Goal: Communication & Community: Participate in discussion

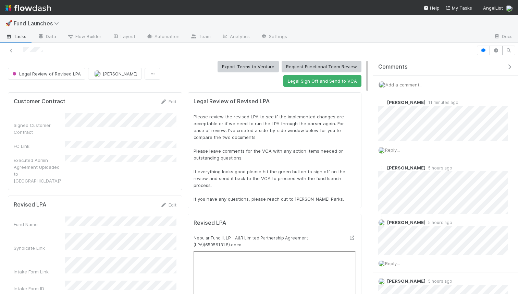
scroll to position [2, 0]
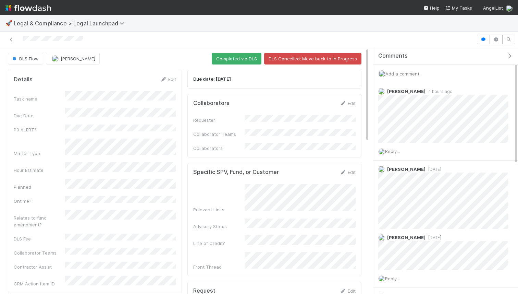
click at [401, 77] on div "Add a comment..." at bounding box center [445, 74] width 145 height 18
click at [401, 75] on span "Add a comment..." at bounding box center [404, 73] width 37 height 5
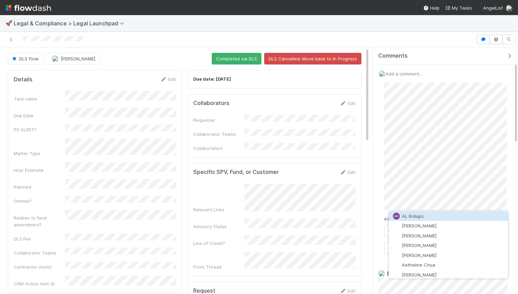
scroll to position [120, 0]
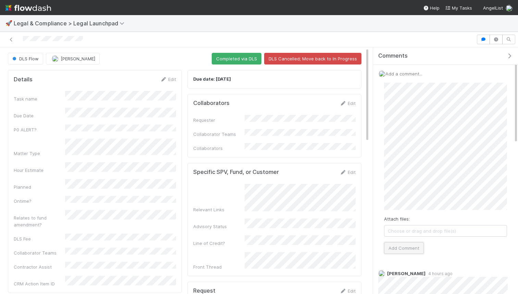
click at [407, 248] on button "Add Comment" at bounding box center [404, 248] width 40 height 12
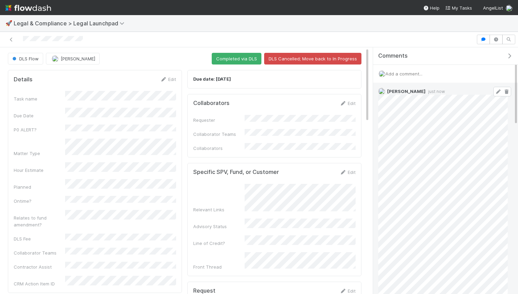
click at [498, 94] on link at bounding box center [498, 91] width 7 height 5
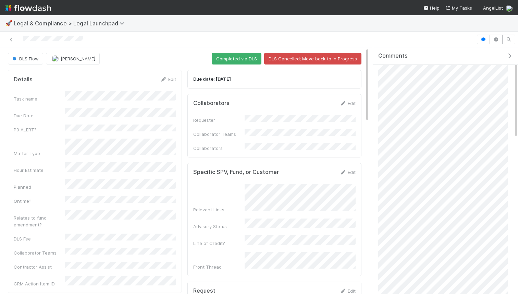
scroll to position [47, 0]
